Goal: Task Accomplishment & Management: Manage account settings

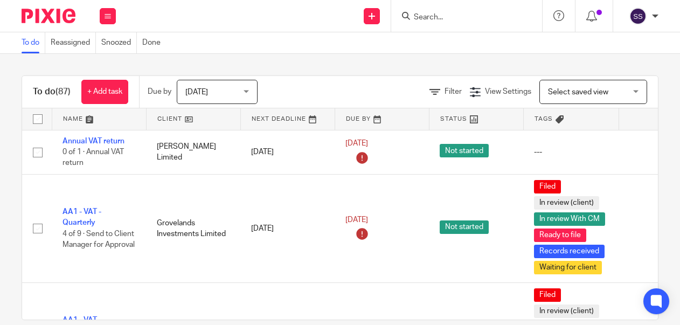
click at [104, 13] on icon at bounding box center [107, 16] width 6 height 6
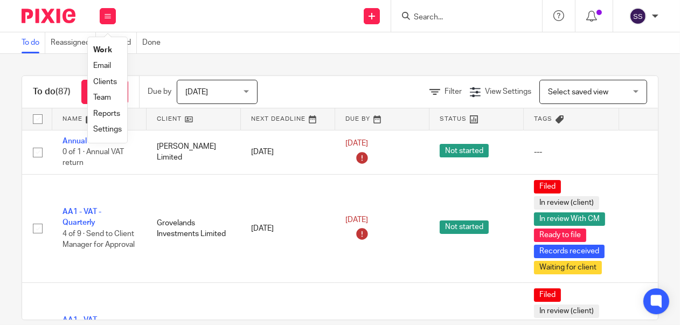
click at [109, 78] on link "Clients" at bounding box center [105, 82] width 24 height 8
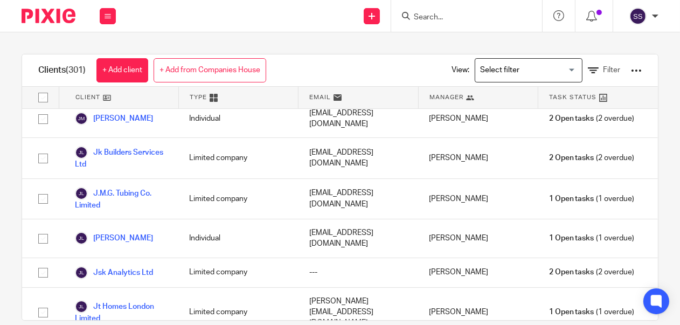
scroll to position [6399, 0]
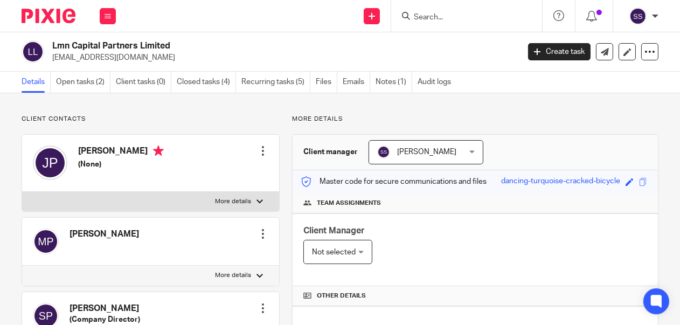
click at [261, 150] on div at bounding box center [262, 150] width 11 height 11
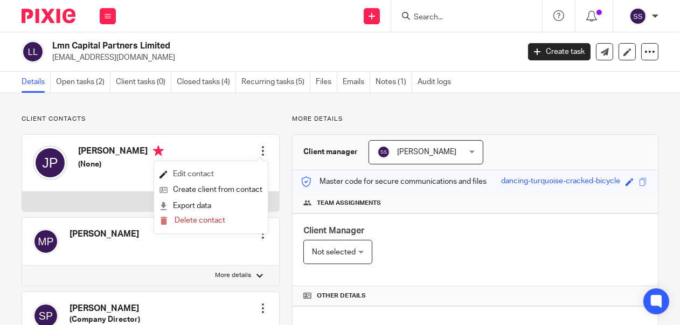
click at [194, 172] on link "Edit contact" at bounding box center [210, 174] width 103 height 16
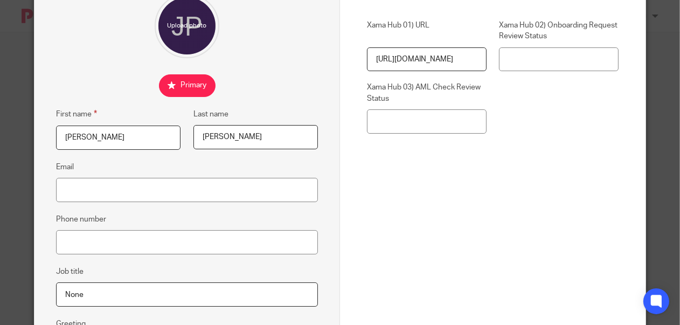
scroll to position [108, 0]
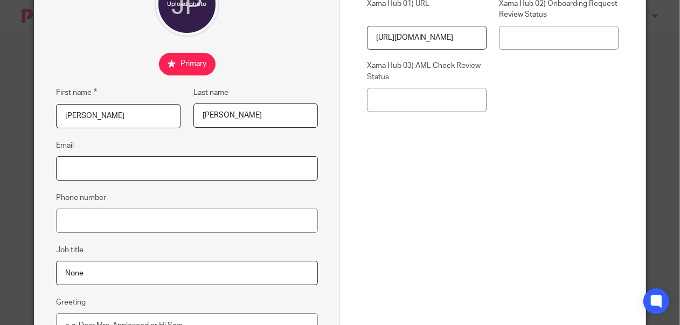
paste input "[EMAIL_ADDRESS][DOMAIN_NAME]"
type input "[EMAIL_ADDRESS][DOMAIN_NAME]"
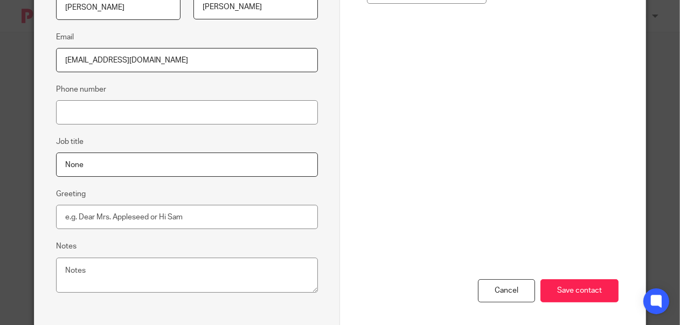
scroll to position [221, 0]
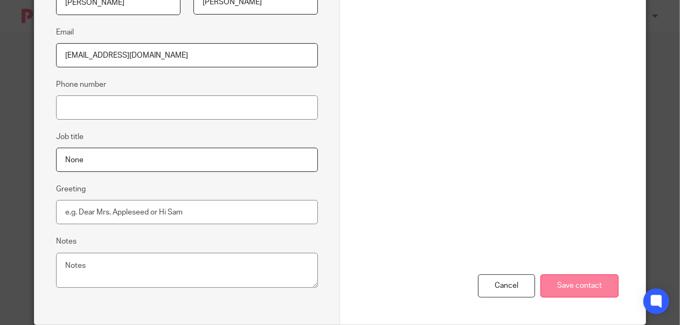
click at [574, 287] on input "Save contact" at bounding box center [579, 285] width 78 height 23
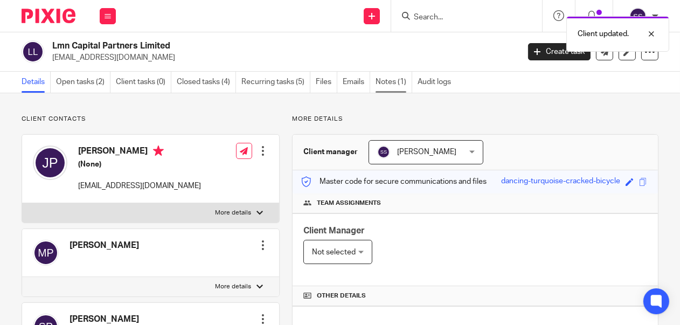
click at [390, 81] on link "Notes (1)" at bounding box center [393, 82] width 37 height 21
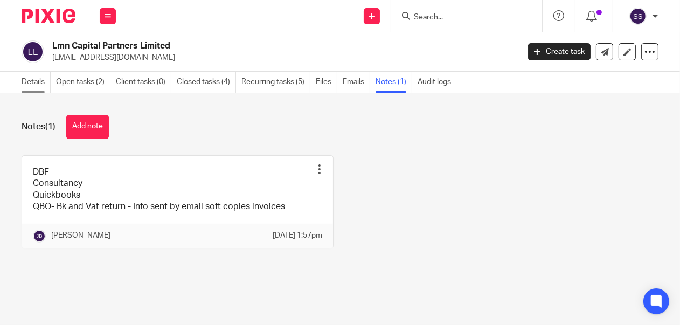
click at [36, 84] on link "Details" at bounding box center [36, 82] width 29 height 21
